Goal: Check status: Check status

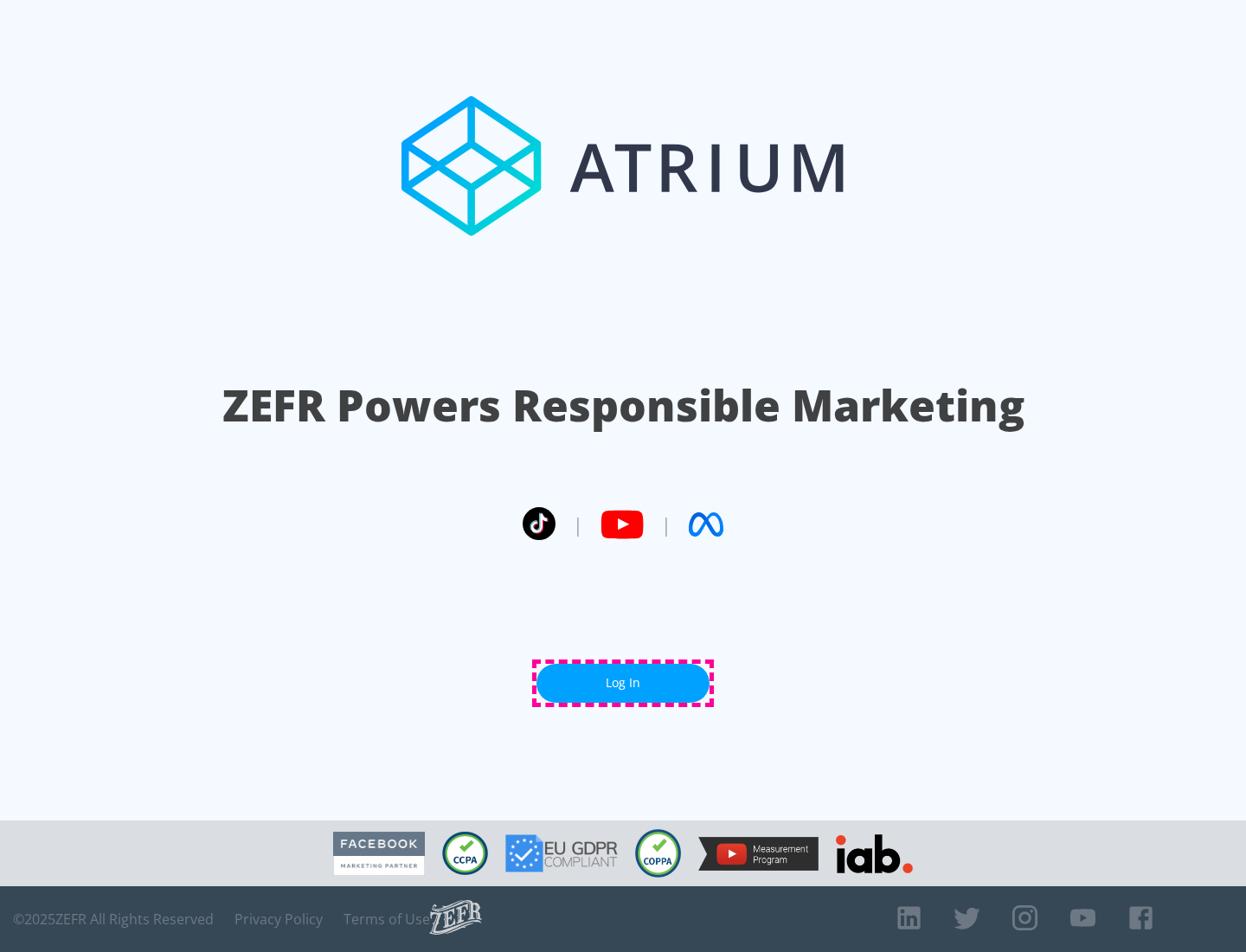
click at [623, 683] on link "Log In" at bounding box center [623, 683] width 173 height 39
